Goal: Transaction & Acquisition: Purchase product/service

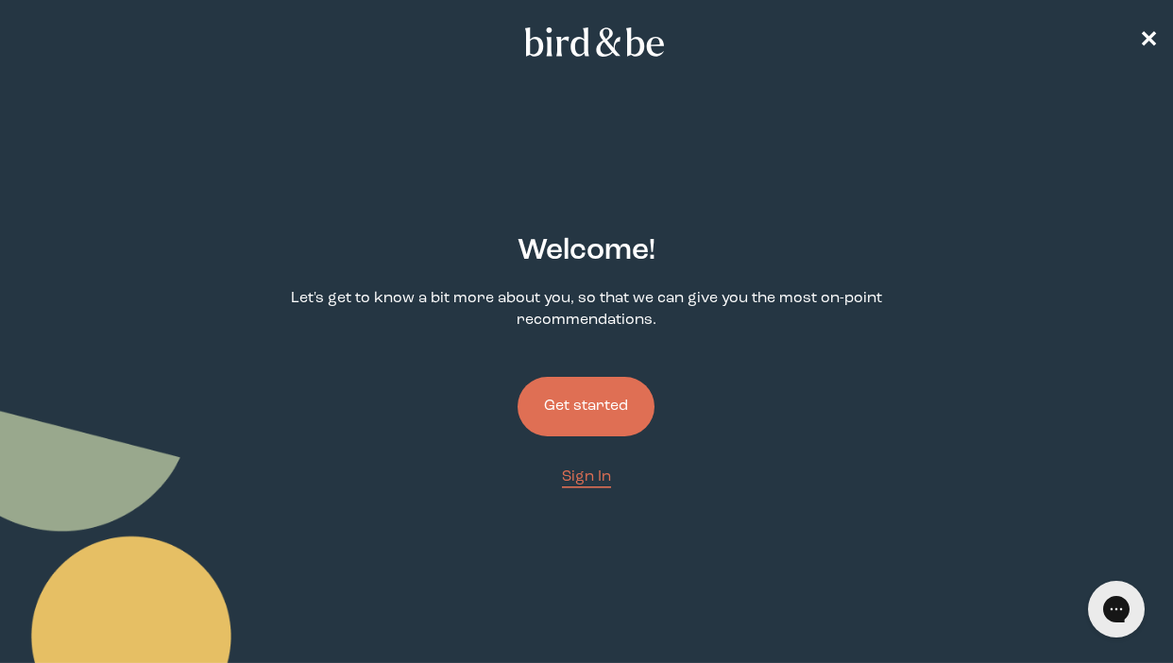
click at [588, 384] on button "Get started" at bounding box center [585, 406] width 137 height 59
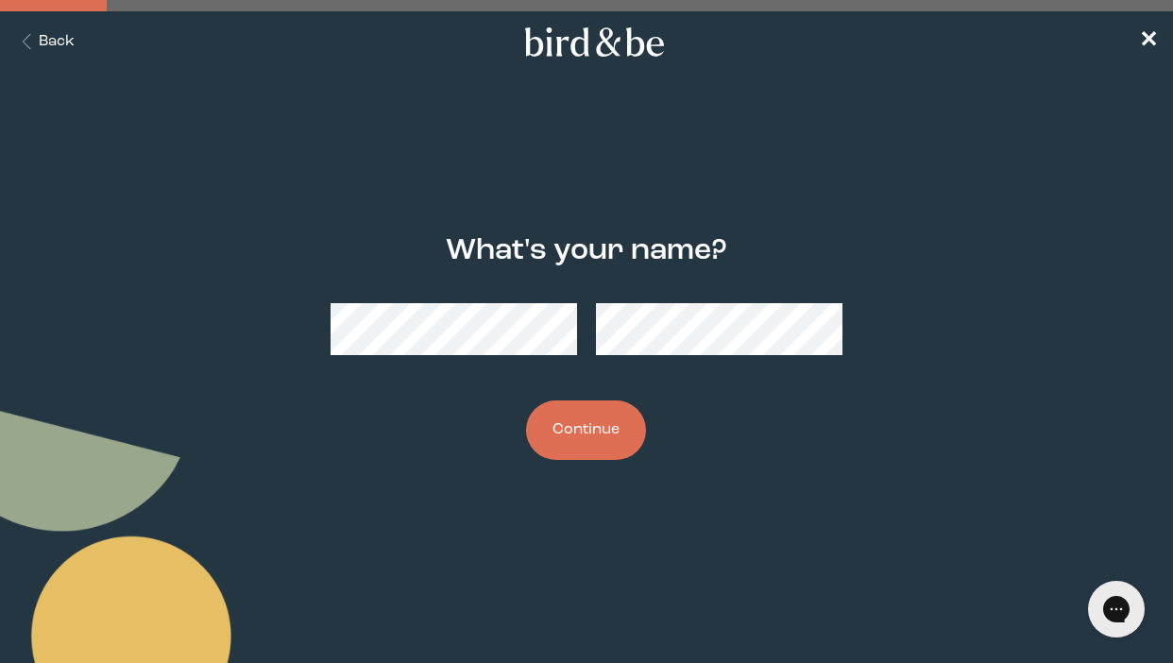
click at [589, 415] on button "Continue" at bounding box center [586, 429] width 120 height 59
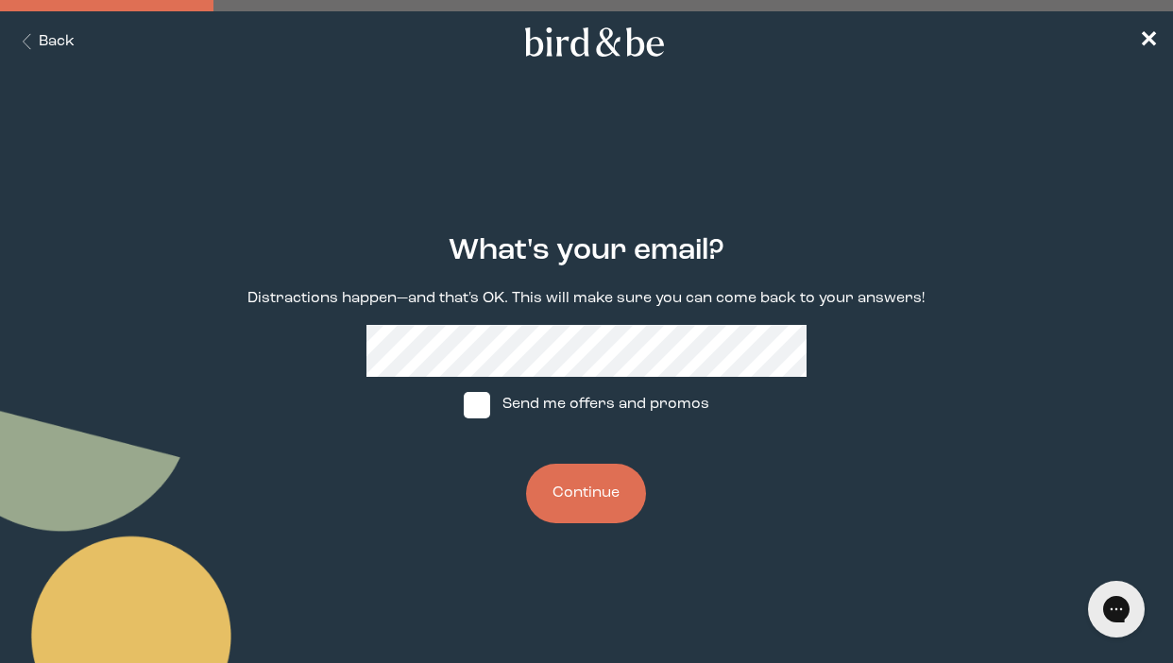
click at [588, 490] on button "Continue" at bounding box center [586, 493] width 120 height 59
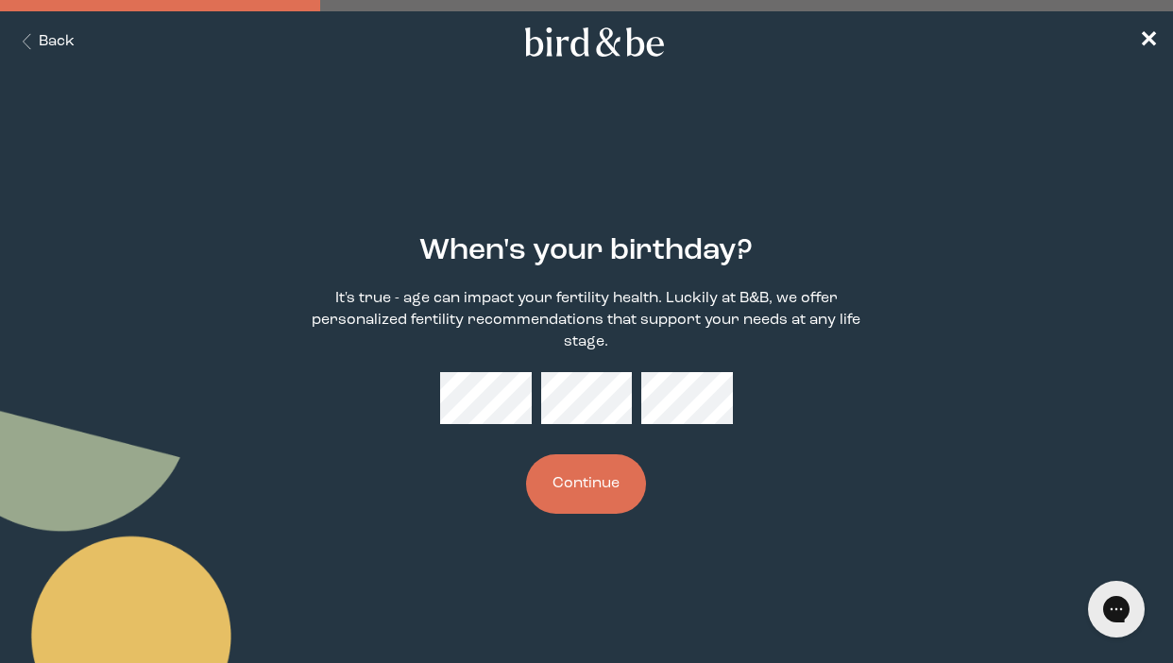
click at [599, 471] on button "Continue" at bounding box center [586, 483] width 120 height 59
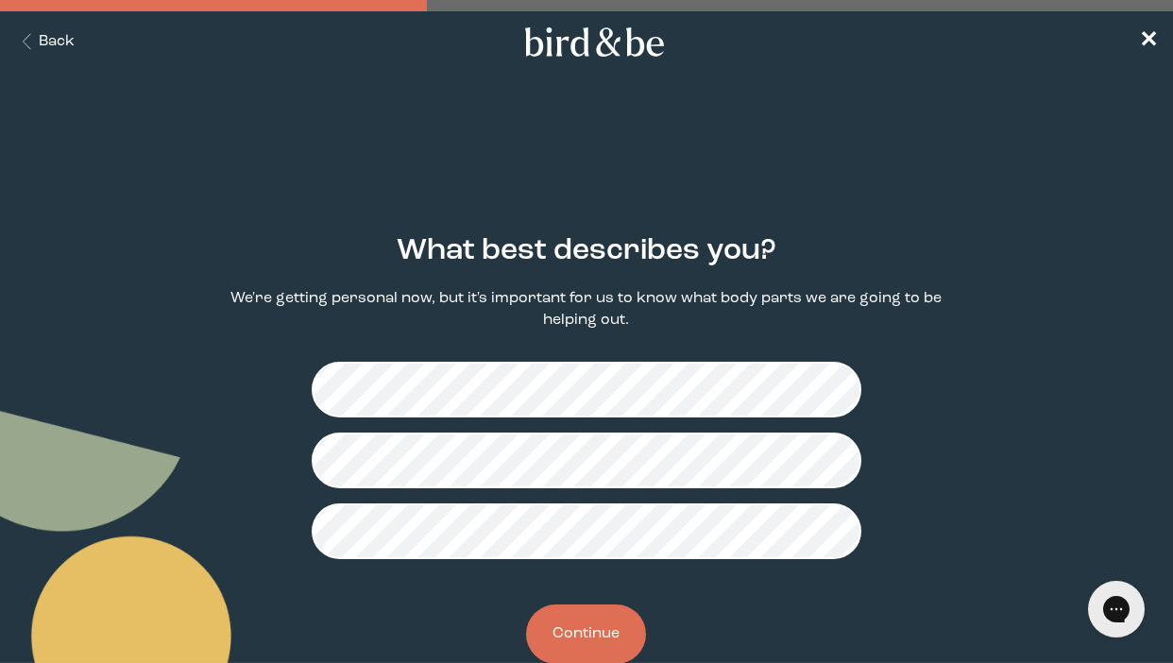
scroll to position [46, 0]
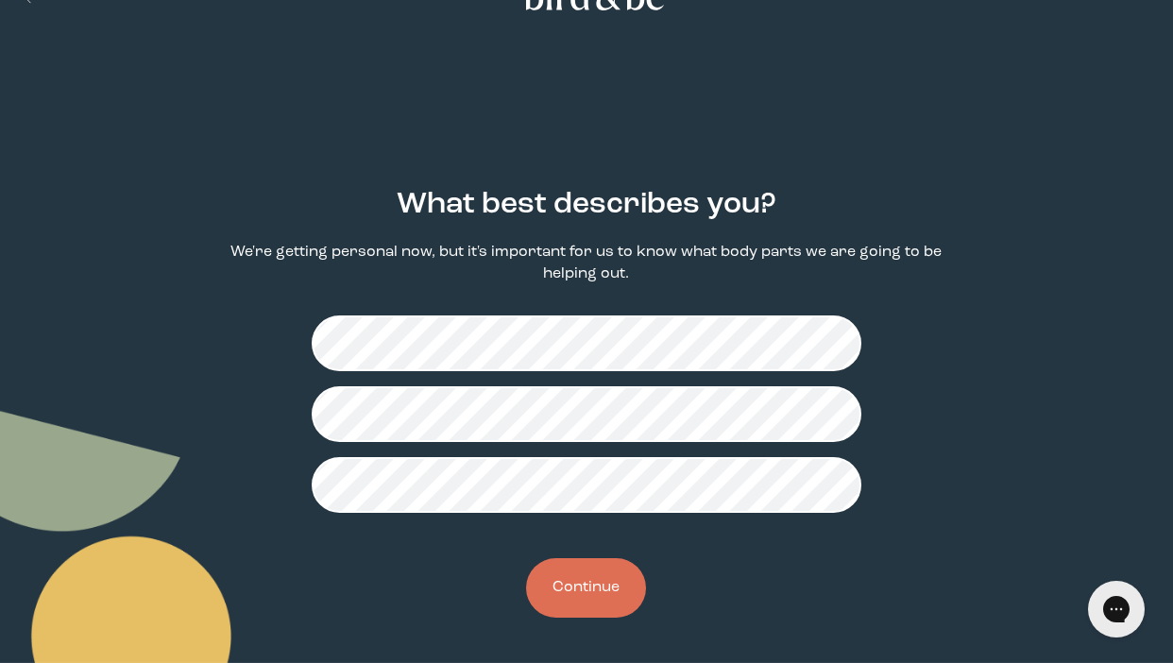
click at [582, 599] on button "Continue" at bounding box center [586, 587] width 120 height 59
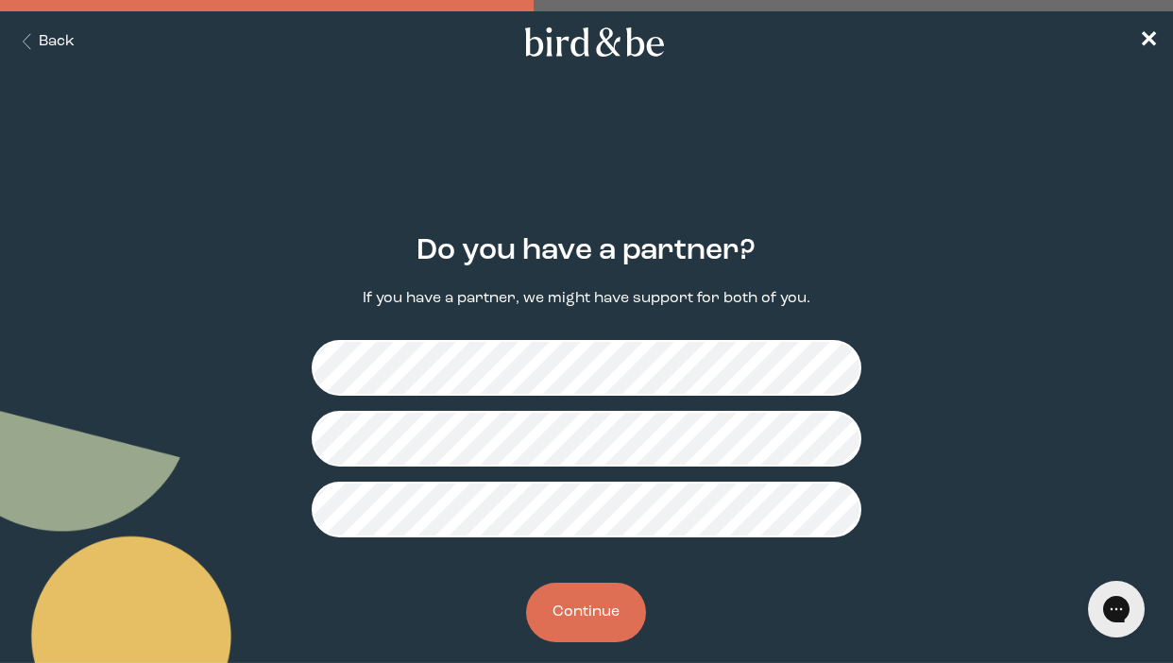
click at [569, 610] on button "Continue" at bounding box center [586, 611] width 120 height 59
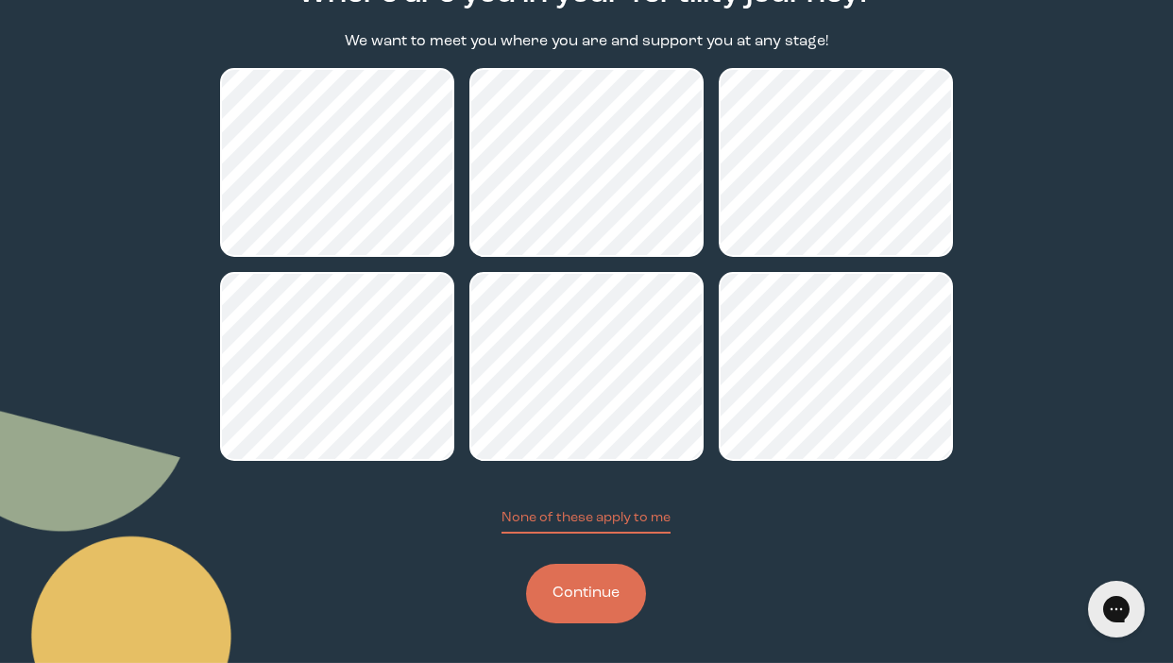
scroll to position [263, 0]
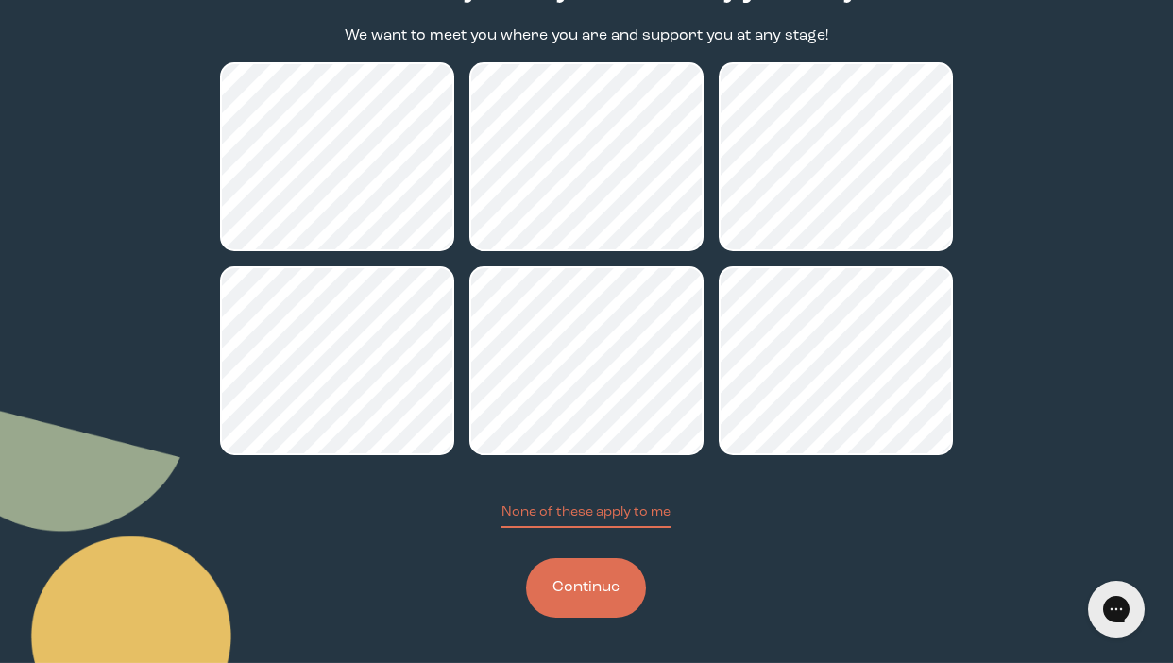
click at [578, 603] on button "Continue" at bounding box center [586, 587] width 120 height 59
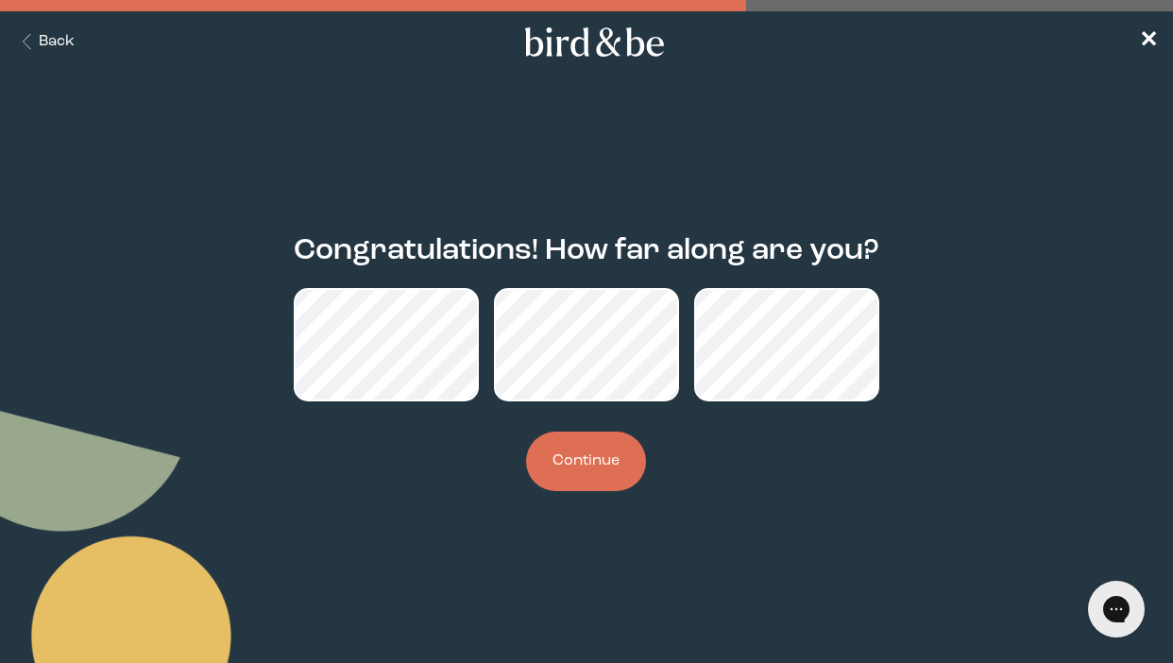
click at [584, 478] on button "Continue" at bounding box center [586, 460] width 120 height 59
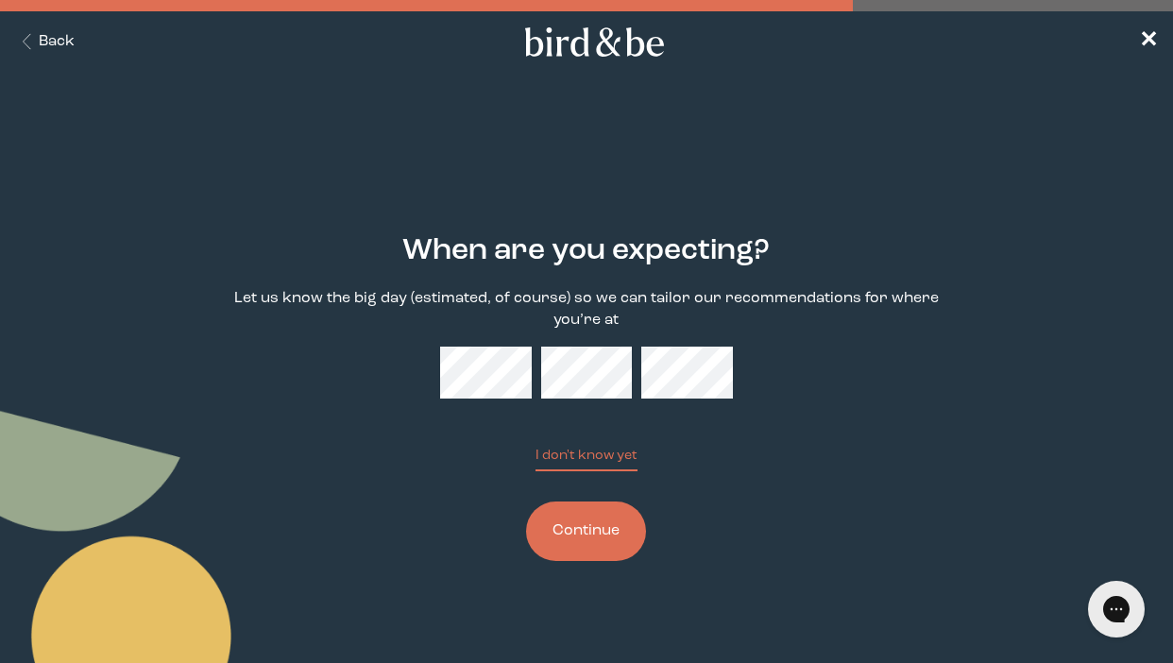
click at [587, 556] on button "Continue" at bounding box center [586, 530] width 120 height 59
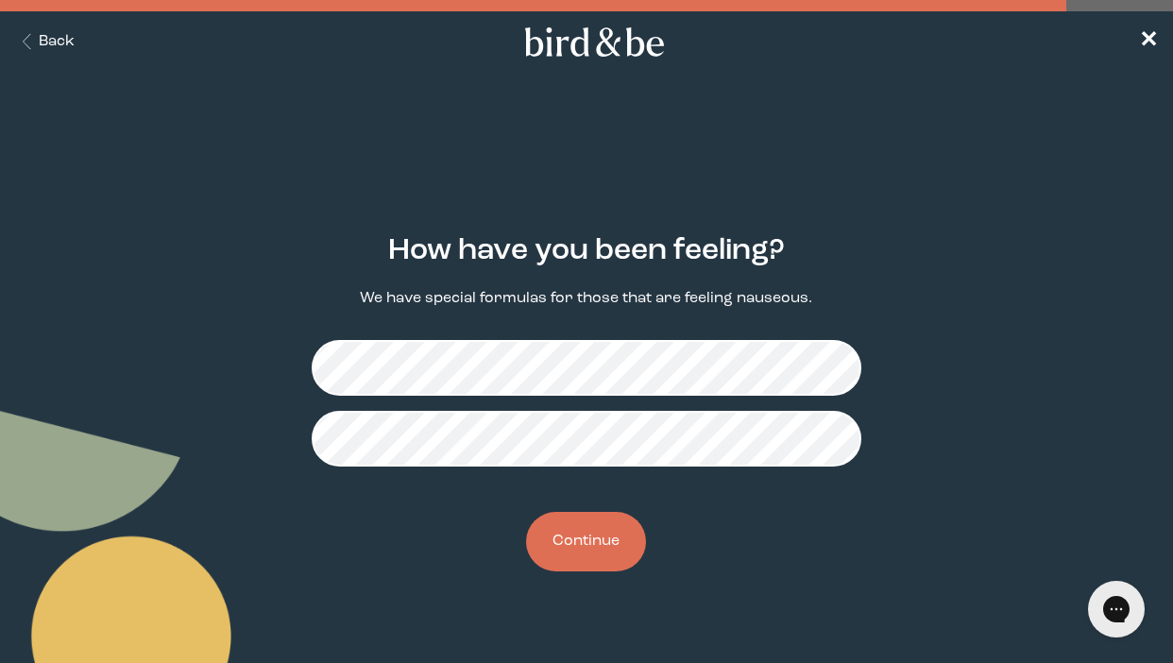
click at [565, 520] on button "Continue" at bounding box center [586, 541] width 120 height 59
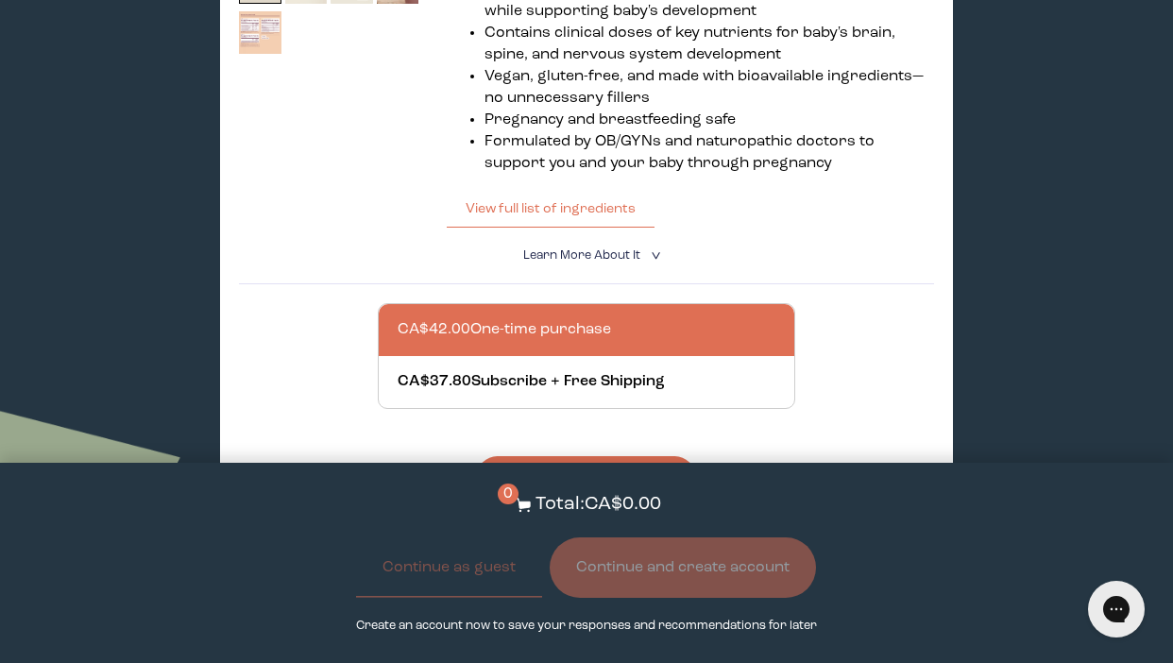
scroll to position [1513, 0]
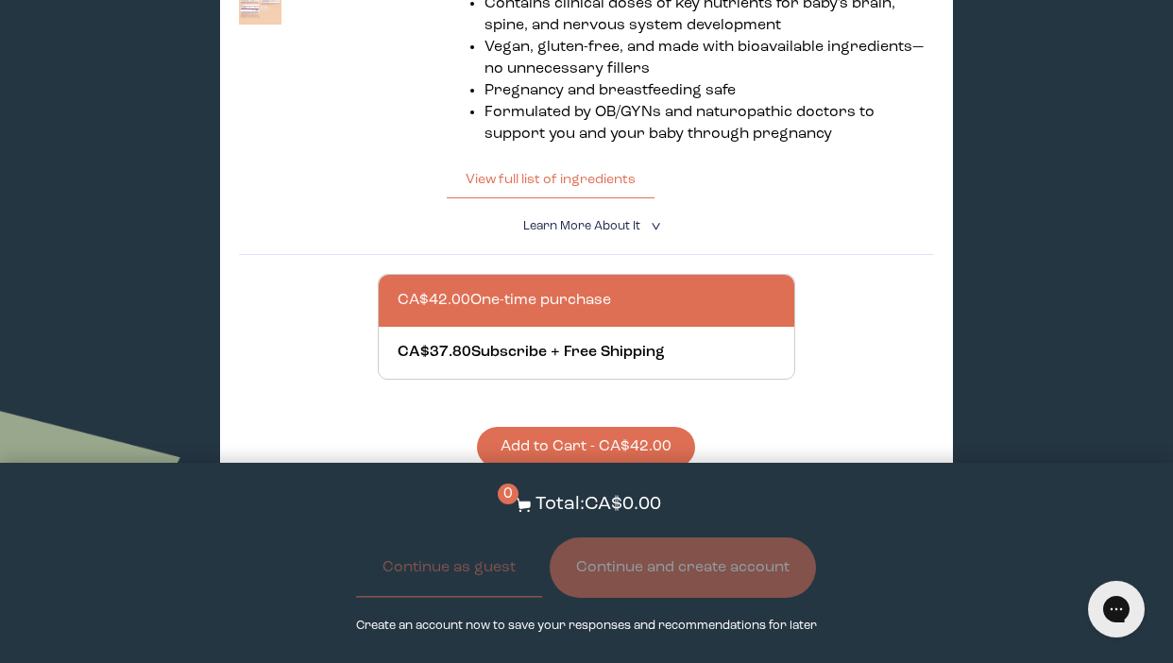
click at [603, 282] on div at bounding box center [604, 301] width 414 height 52
click at [397, 289] on input "CA$42.00 One-time purchase" at bounding box center [397, 289] width 1 height 1
click at [573, 427] on button "Add to Cart - CA$42.00" at bounding box center [586, 447] width 218 height 41
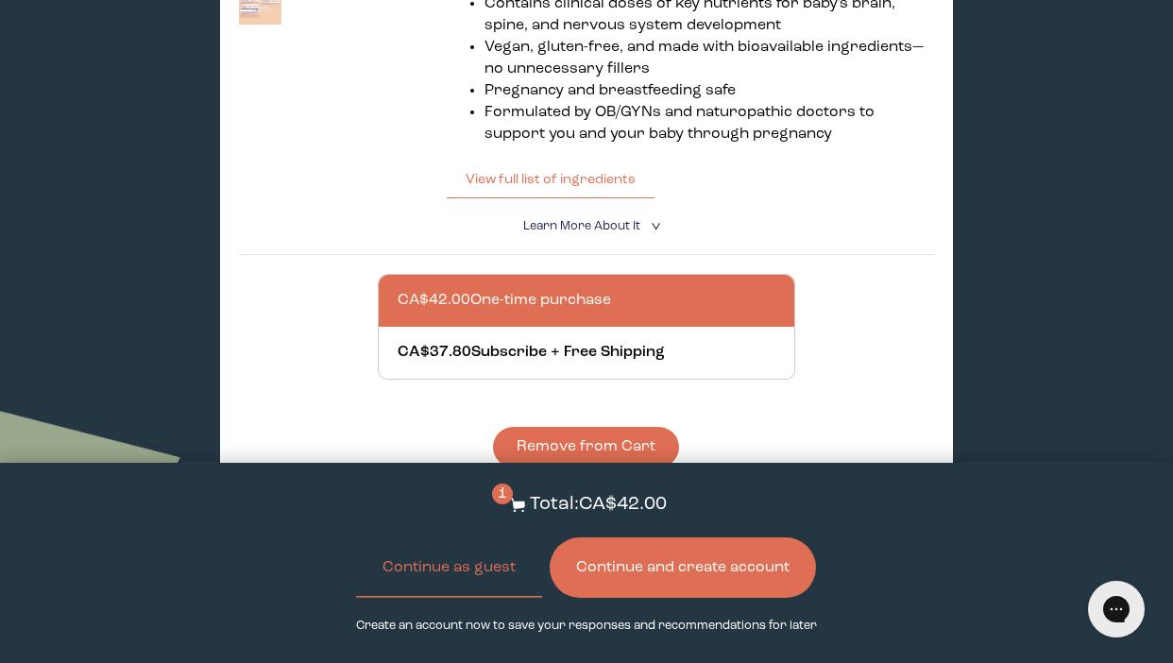
click at [655, 551] on button "Continue and create account" at bounding box center [682, 567] width 266 height 60
click at [447, 562] on button "Continue as guest" at bounding box center [449, 567] width 186 height 60
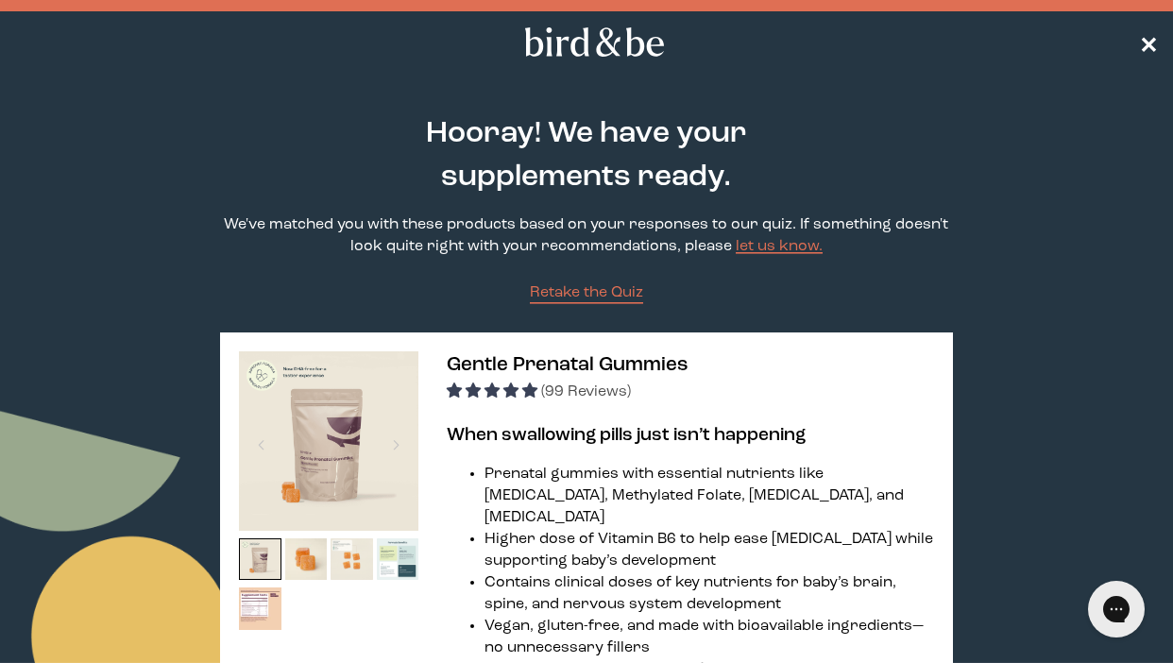
click at [1139, 42] on span "✕" at bounding box center [1148, 42] width 19 height 23
